Goal: Information Seeking & Learning: Learn about a topic

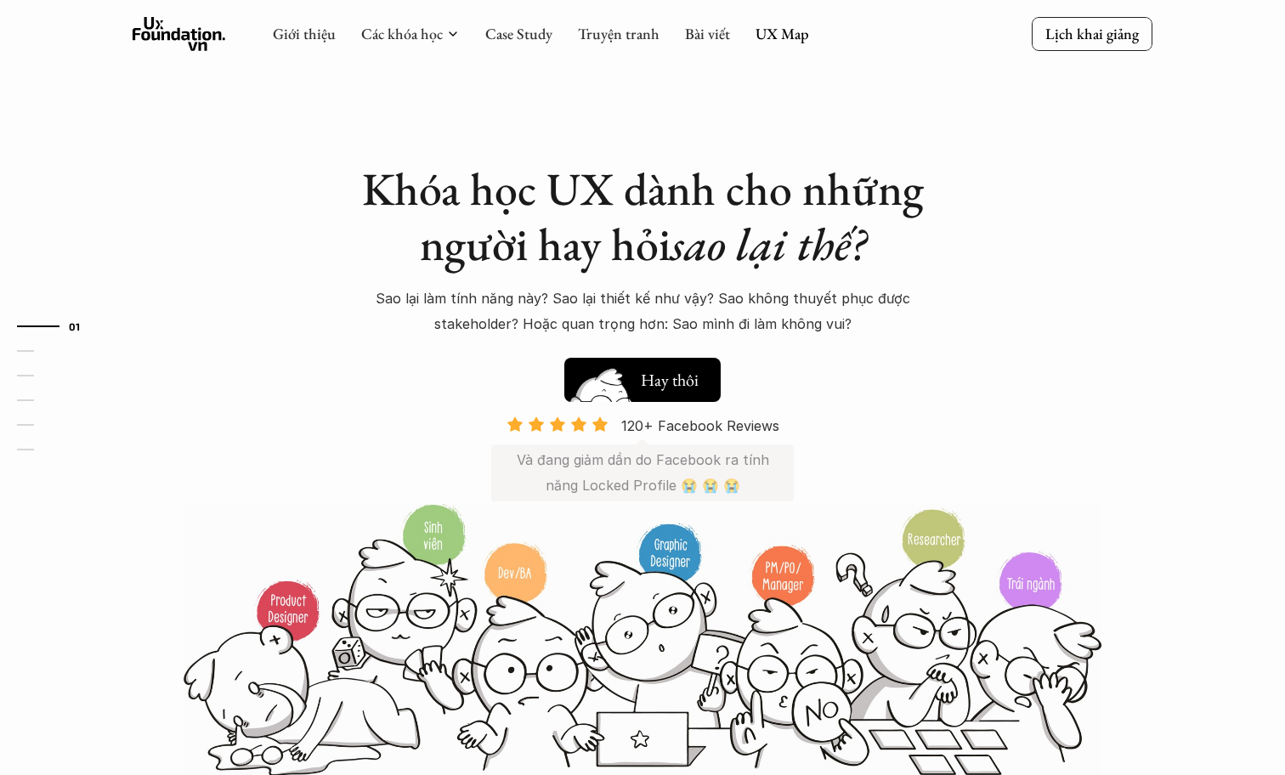
click at [699, 386] on h5 "Xem thử" at bounding box center [672, 384] width 63 height 24
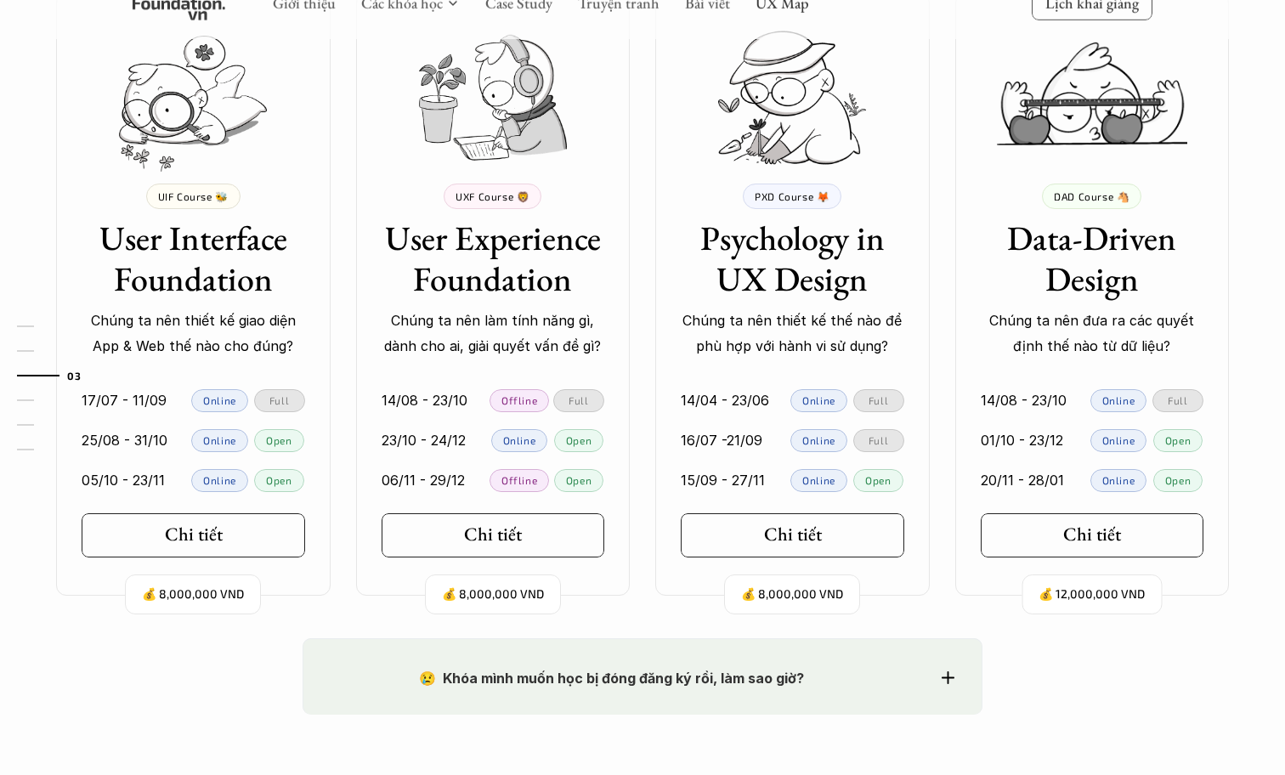
scroll to position [1544, 0]
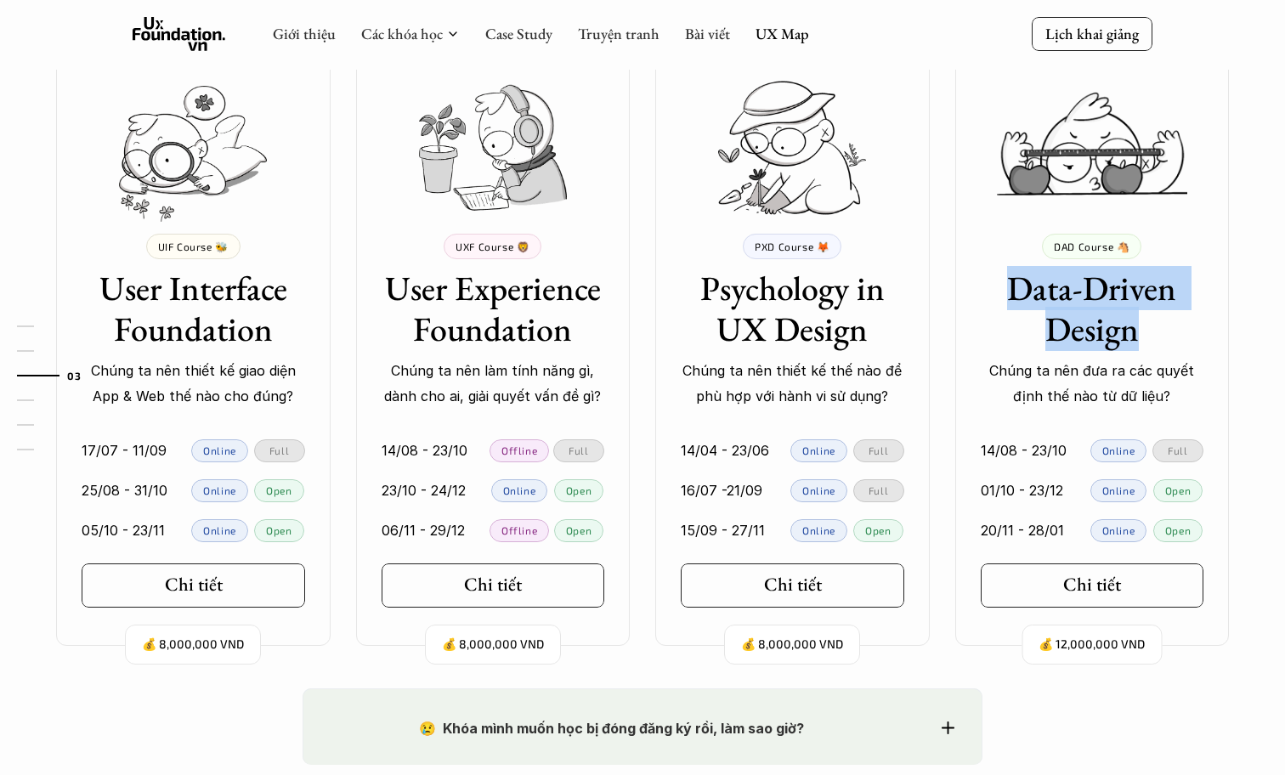
drag, startPoint x: 995, startPoint y: 290, endPoint x: 1205, endPoint y: 341, distance: 215.9
click at [1204, 340] on div "DAD Course 🐴 Data-Driven Design Chúng ta nên đưa ra các quyết định thế nào từ d…" at bounding box center [1092, 322] width 274 height 176
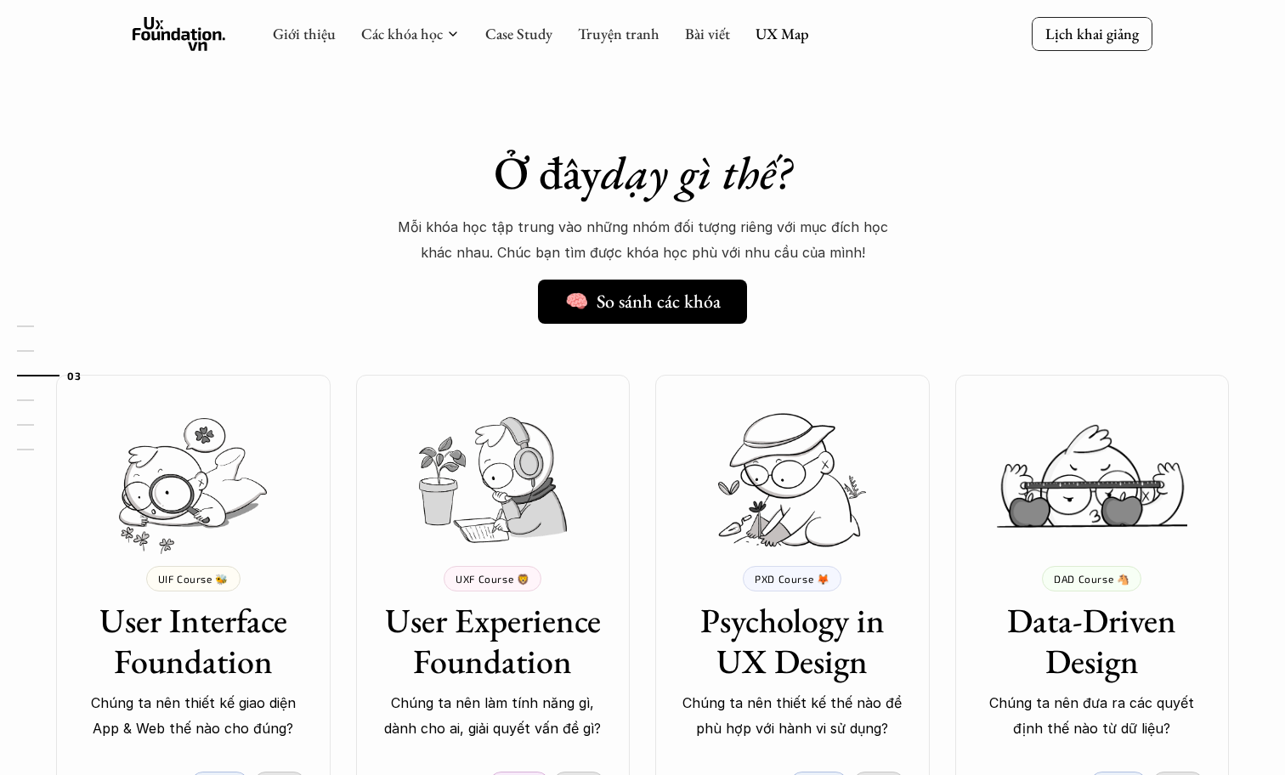
scroll to position [1207, 0]
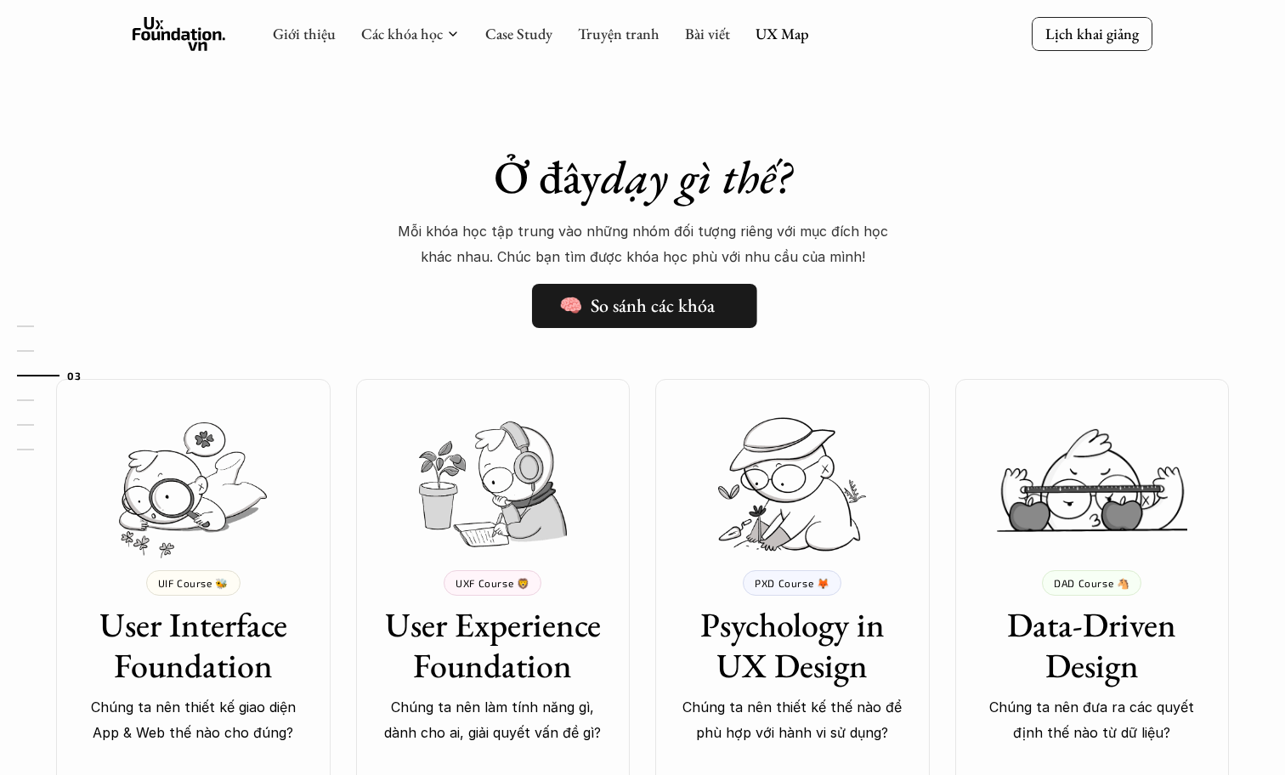
click at [682, 323] on link "🧠 So sánh các khóa" at bounding box center [643, 306] width 225 height 44
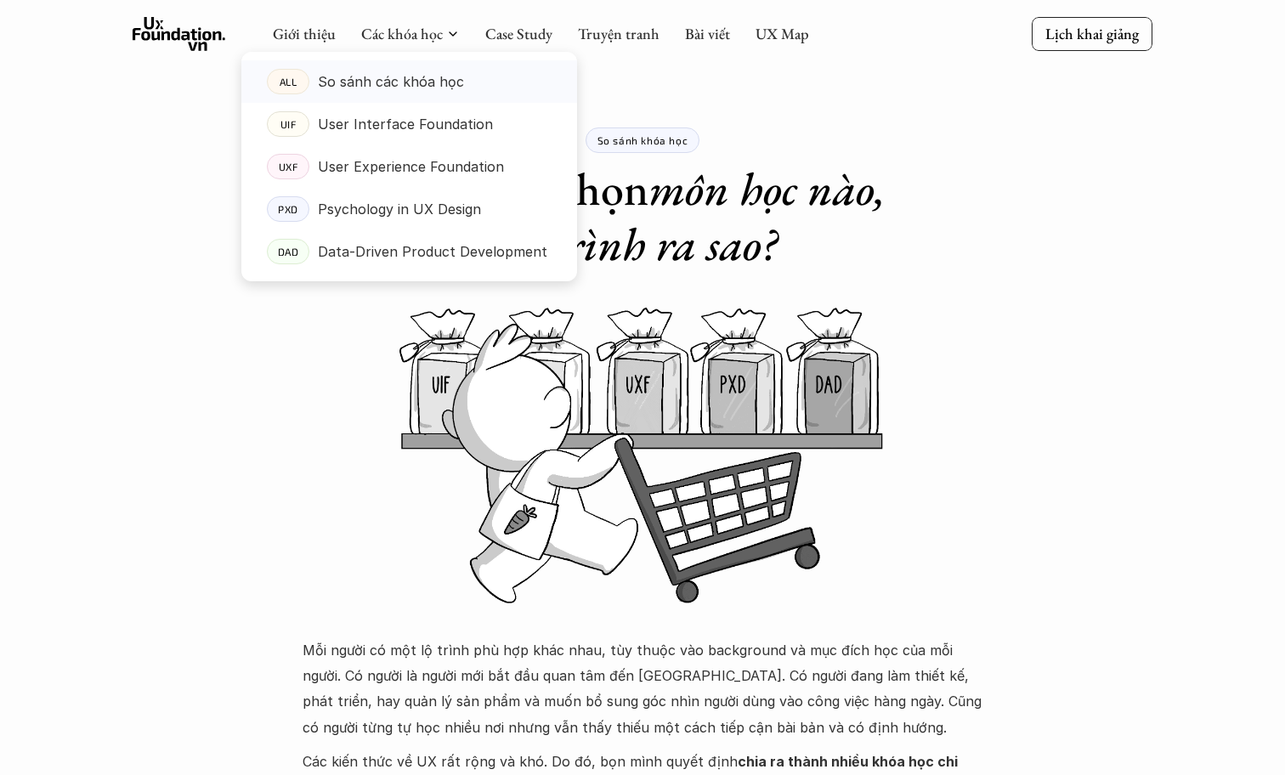
click at [416, 65] on link "ALL So sánh các khóa học" at bounding box center [409, 81] width 336 height 42
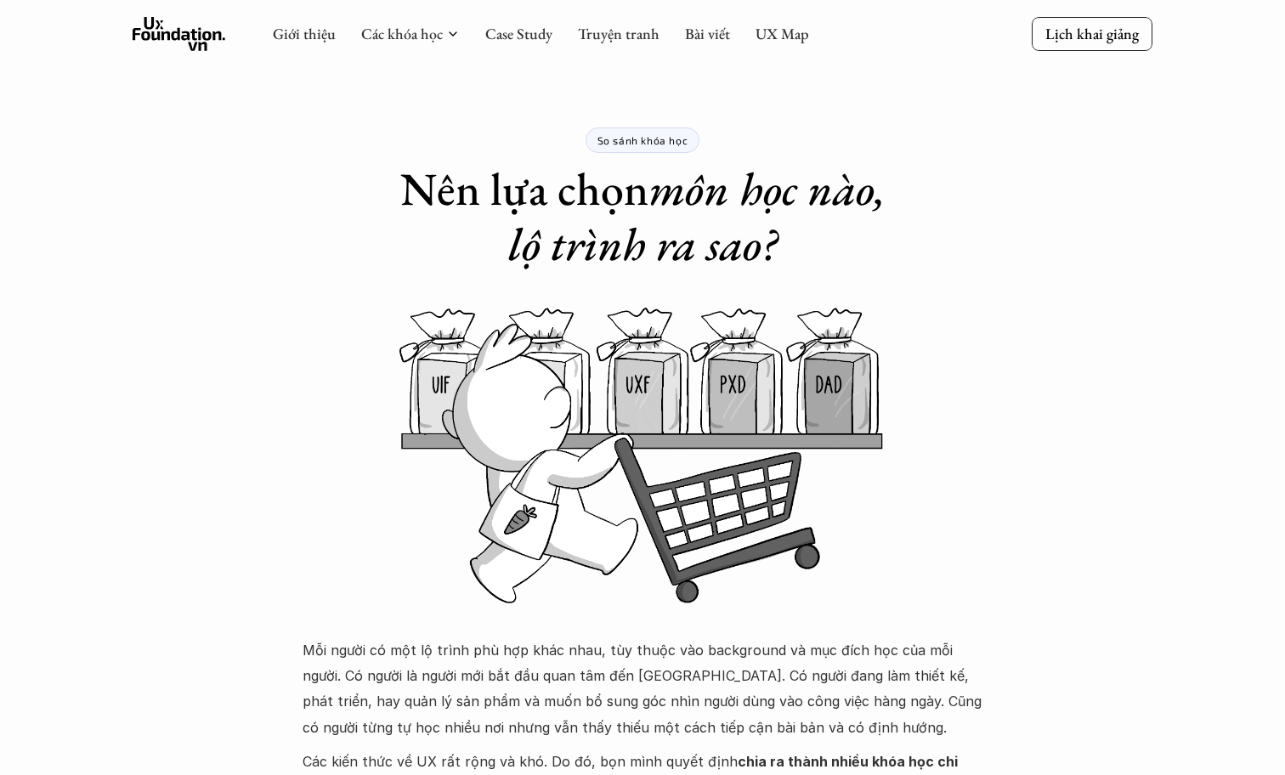
click at [625, 23] on div "Giới thiệu Các khóa học Case Study Truyện tranh Bài viết UX Map" at bounding box center [541, 34] width 536 height 34
click at [620, 27] on link "Truyện tranh" at bounding box center [619, 34] width 82 height 20
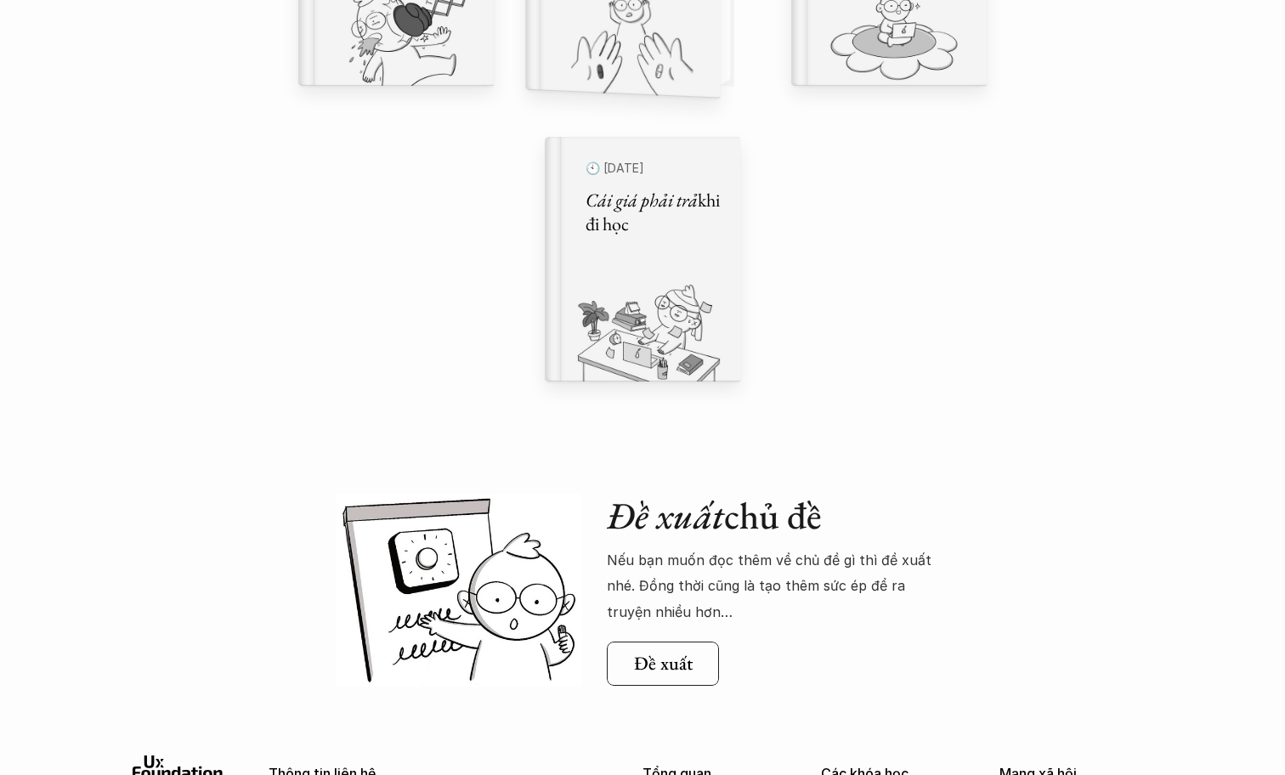
scroll to position [1697, 0]
